Goal: Information Seeking & Learning: Learn about a topic

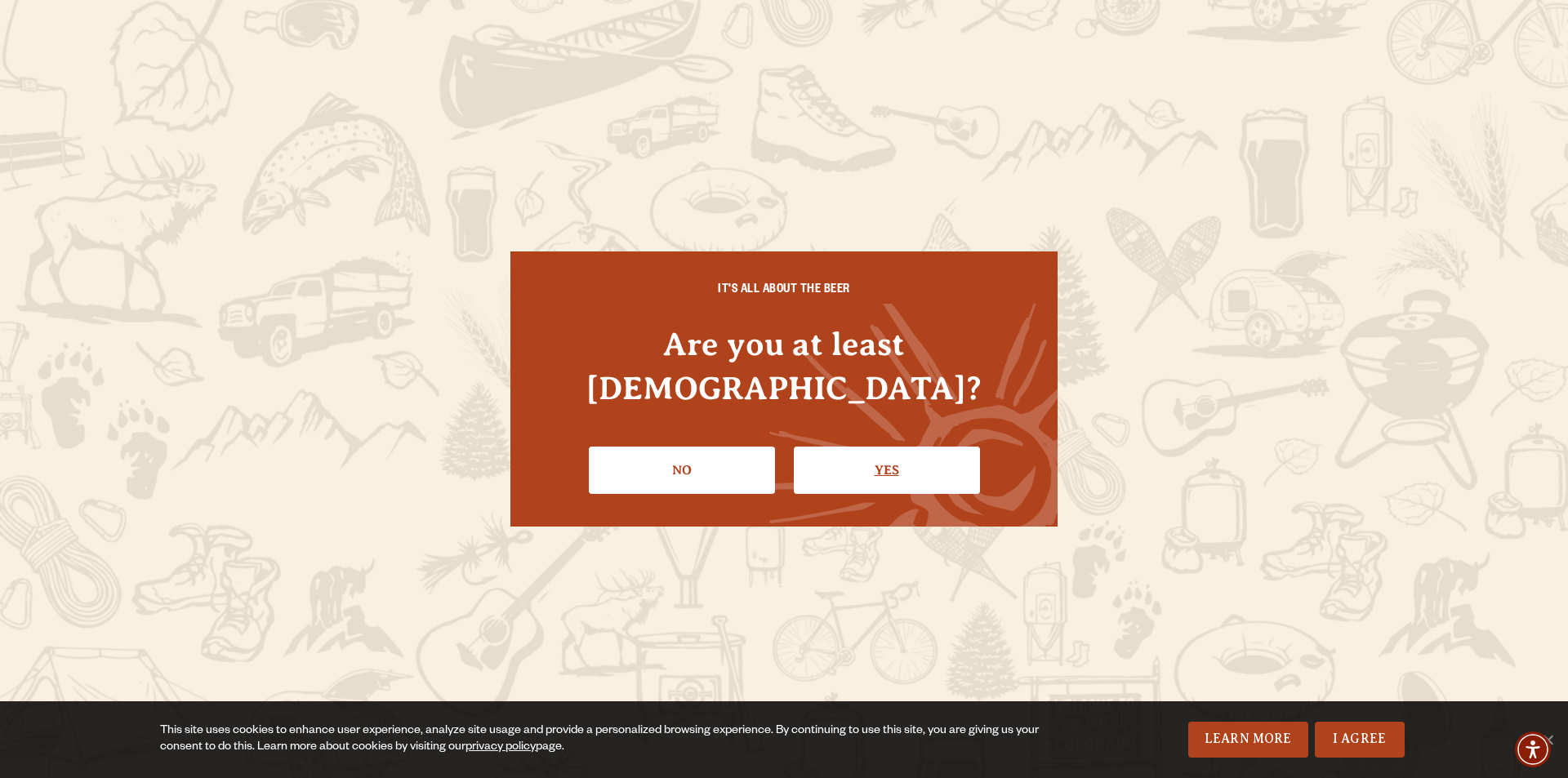
click at [913, 447] on link "Yes" at bounding box center [887, 470] width 186 height 47
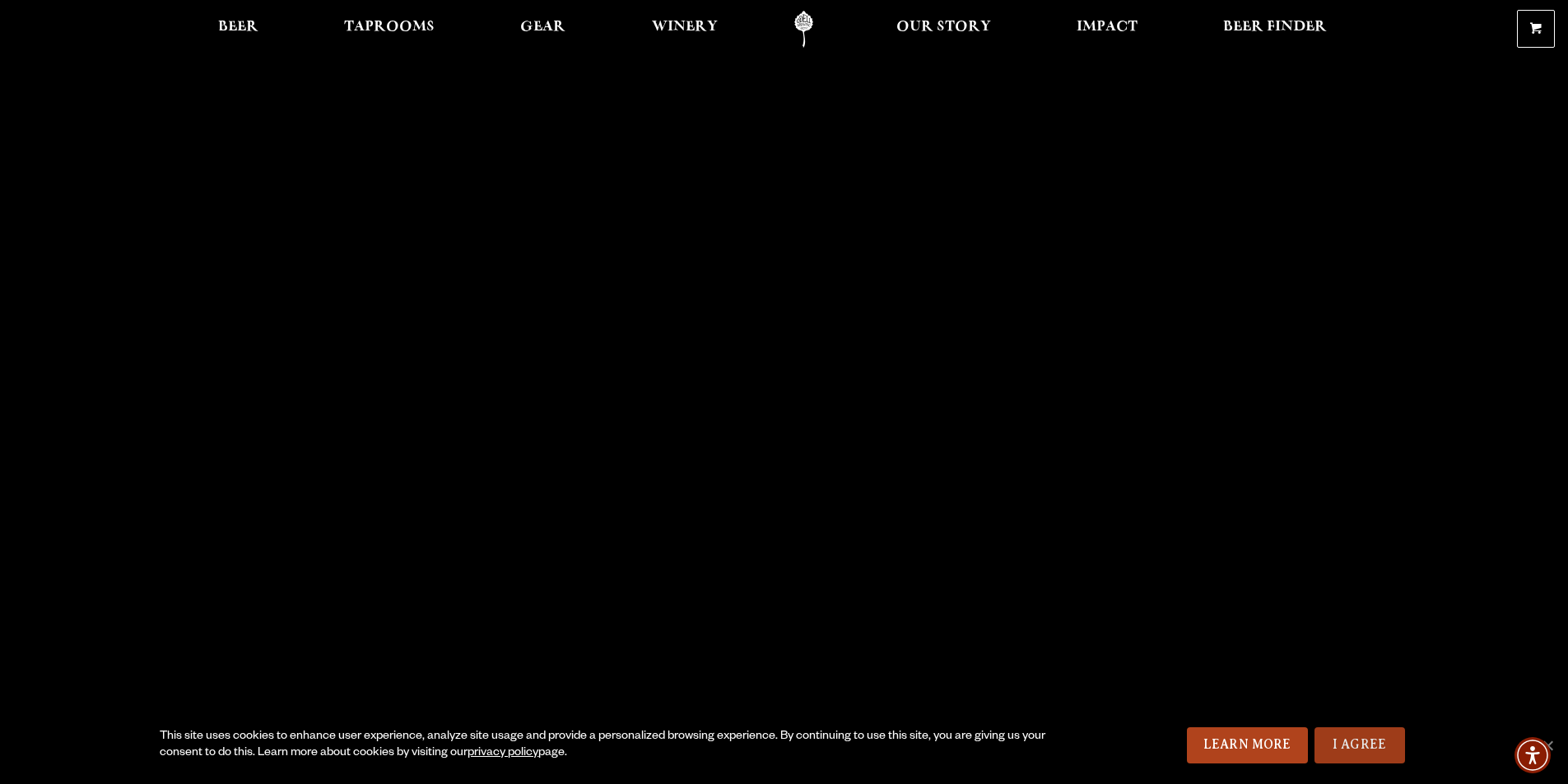
click at [1364, 755] on link "I Agree" at bounding box center [1360, 746] width 91 height 36
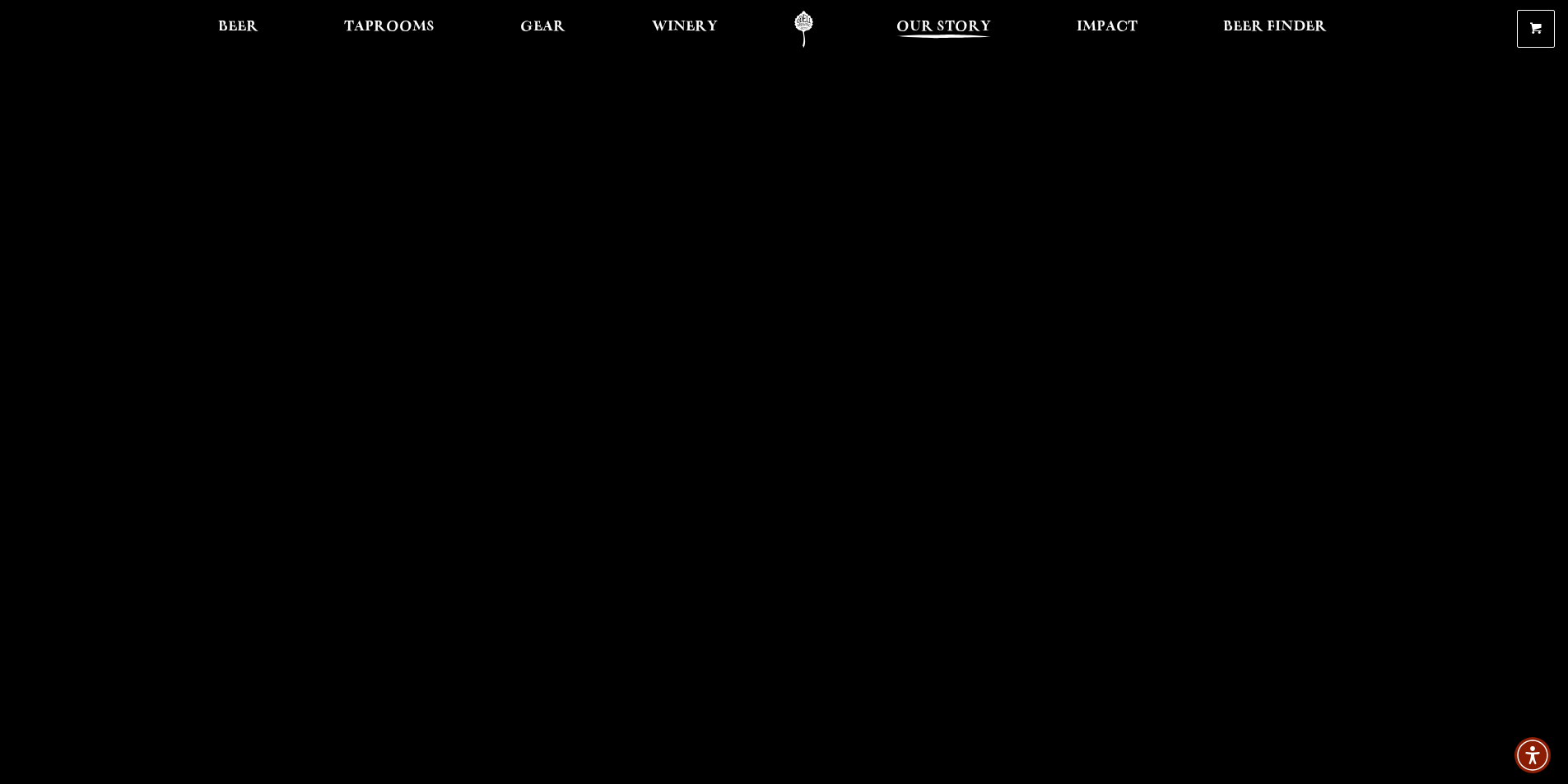
click at [970, 31] on span "Our Story" at bounding box center [943, 27] width 95 height 13
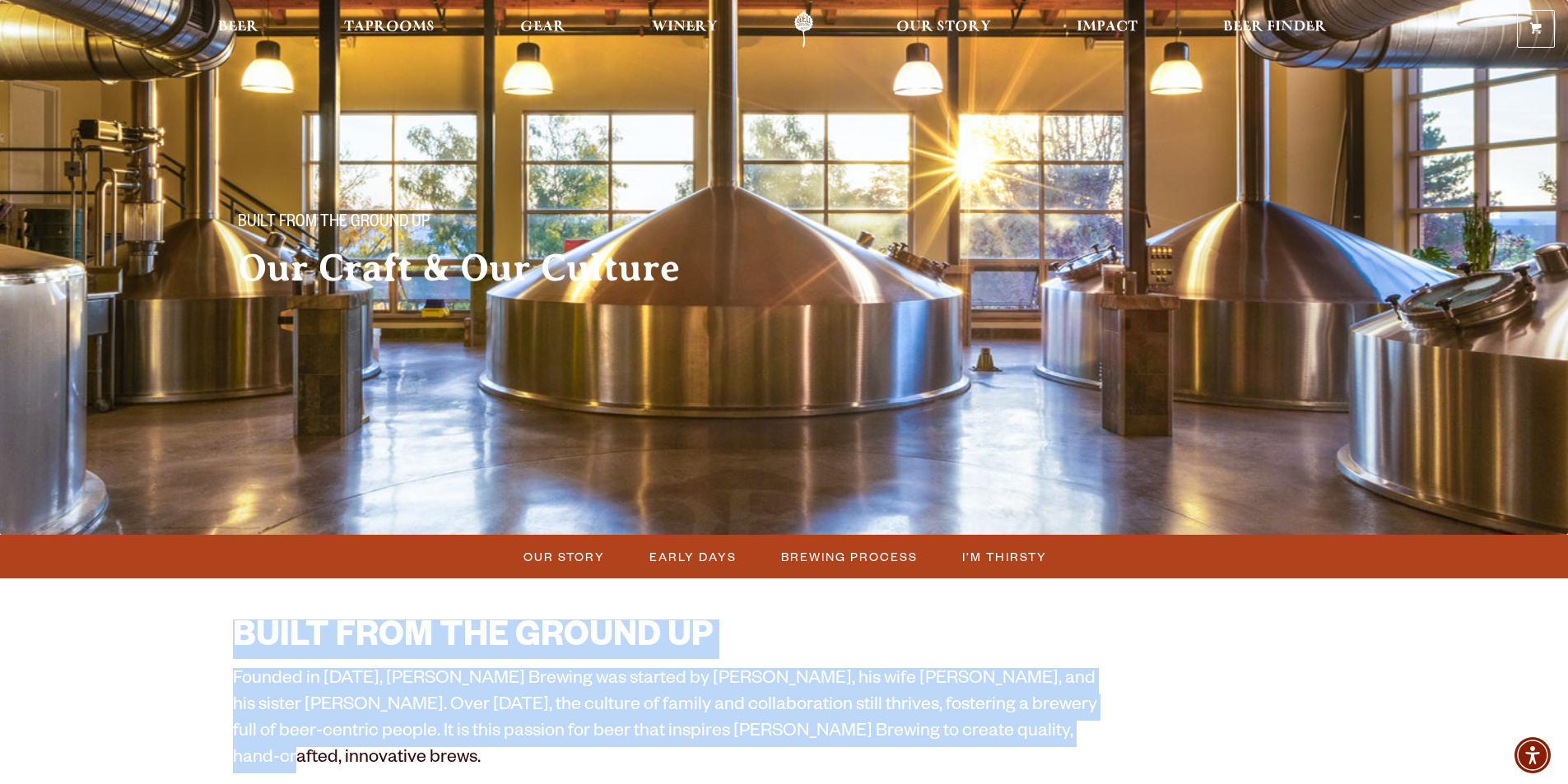
drag, startPoint x: 221, startPoint y: 628, endPoint x: 985, endPoint y: 734, distance: 771.3
copy div "BUILT FROM THE GROUND UP Founded in 1989, Odell Brewing was started by Doug Ode…"
